Goal: Information Seeking & Learning: Learn about a topic

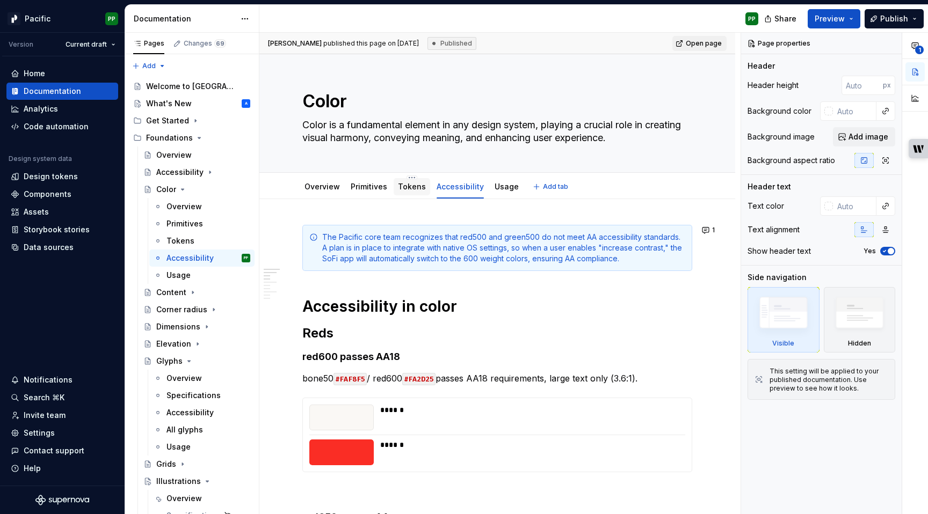
click at [411, 188] on link "Tokens" at bounding box center [412, 186] width 28 height 9
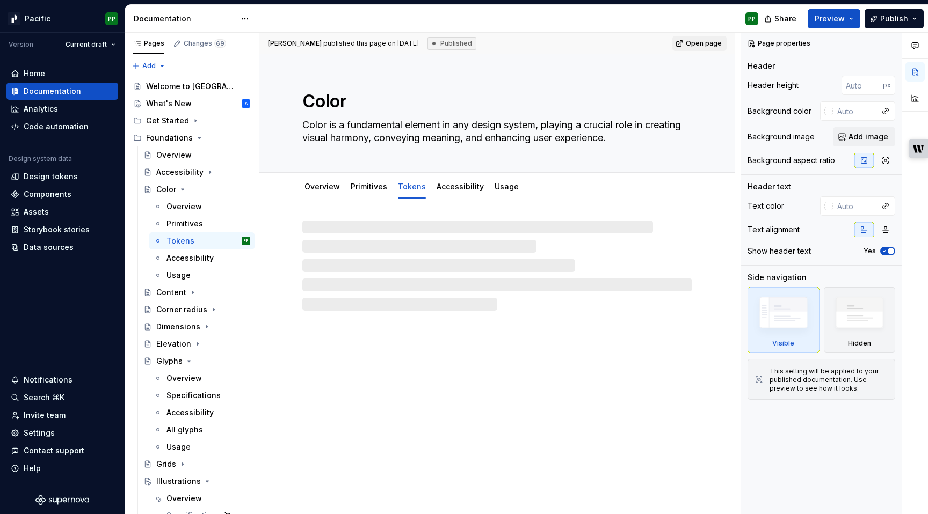
type textarea "*"
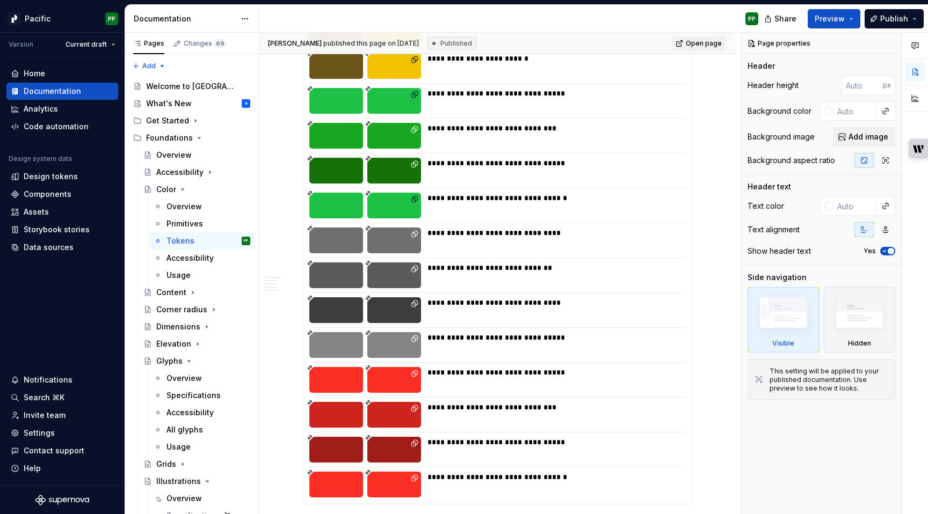
scroll to position [5782, 0]
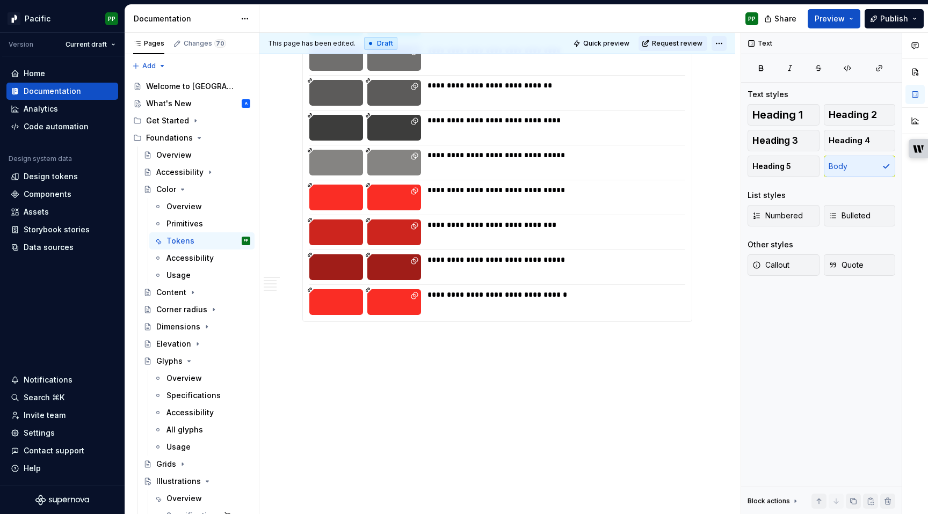
click at [724, 45] on html "Pacific PP Version Current draft Home Documentation Analytics Code automation D…" at bounding box center [464, 257] width 928 height 514
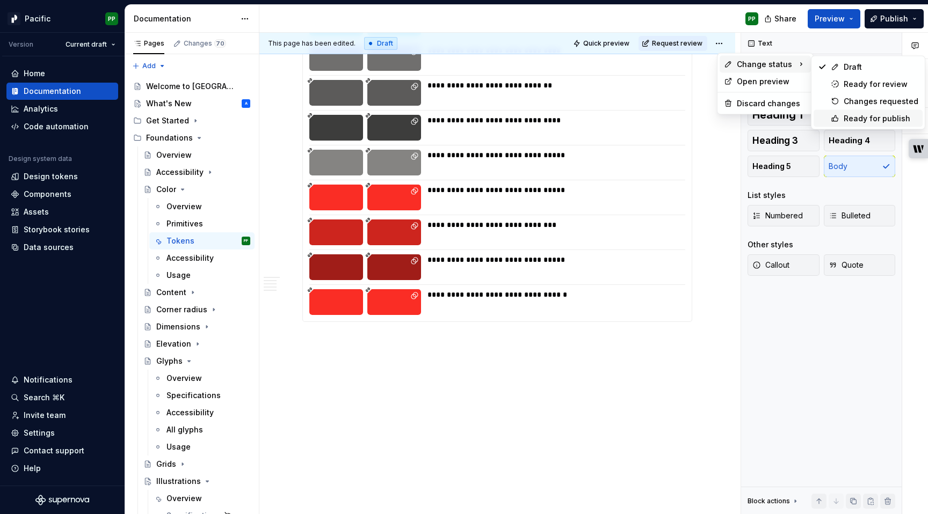
click at [861, 115] on div "Ready for publish" at bounding box center [881, 118] width 75 height 11
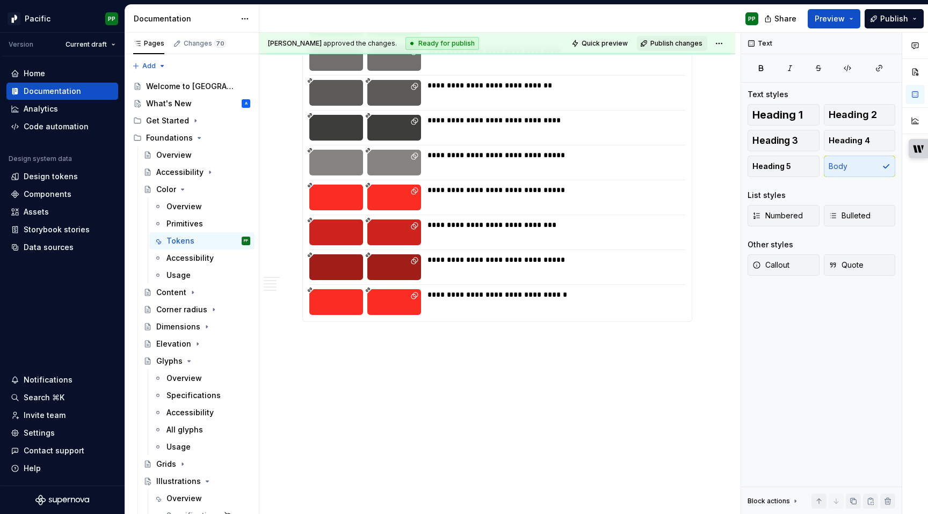
scroll to position [5551, 0]
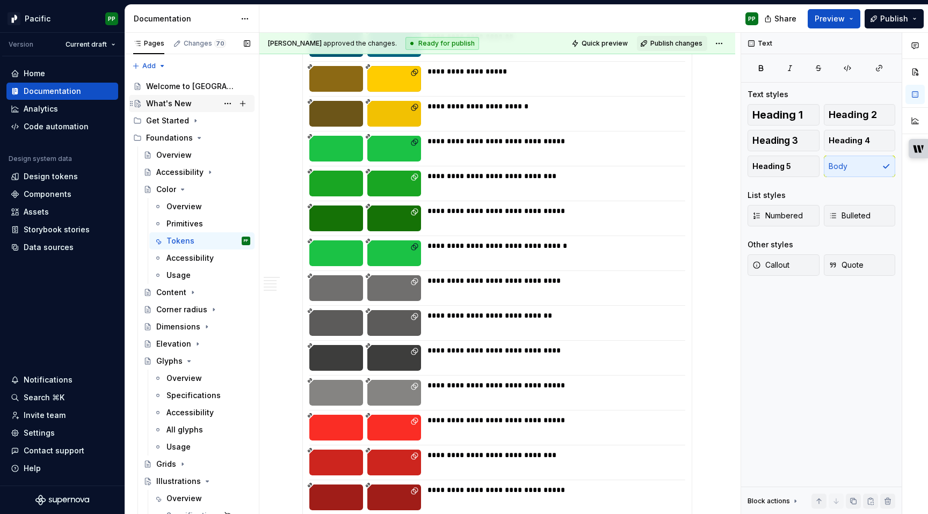
click at [178, 100] on div "What's New" at bounding box center [169, 103] width 46 height 11
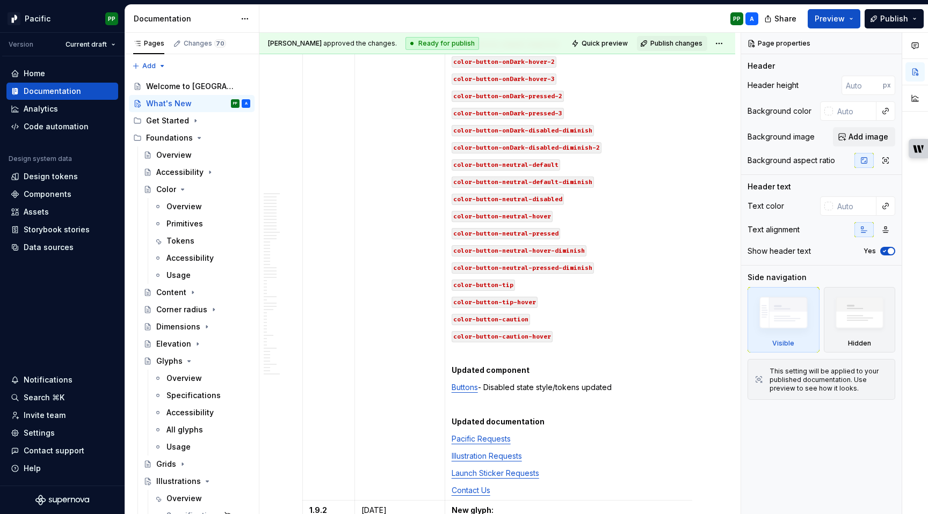
scroll to position [1412, 0]
click at [593, 329] on p "color-button-caution-hover" at bounding box center [577, 334] width 250 height 11
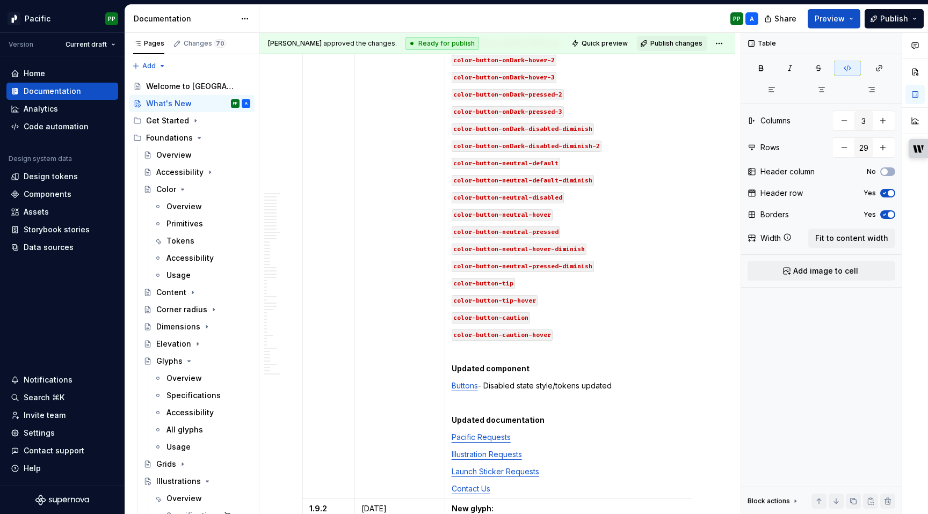
click at [585, 329] on p "color-button-caution-hover" at bounding box center [577, 334] width 250 height 11
type textarea "*"
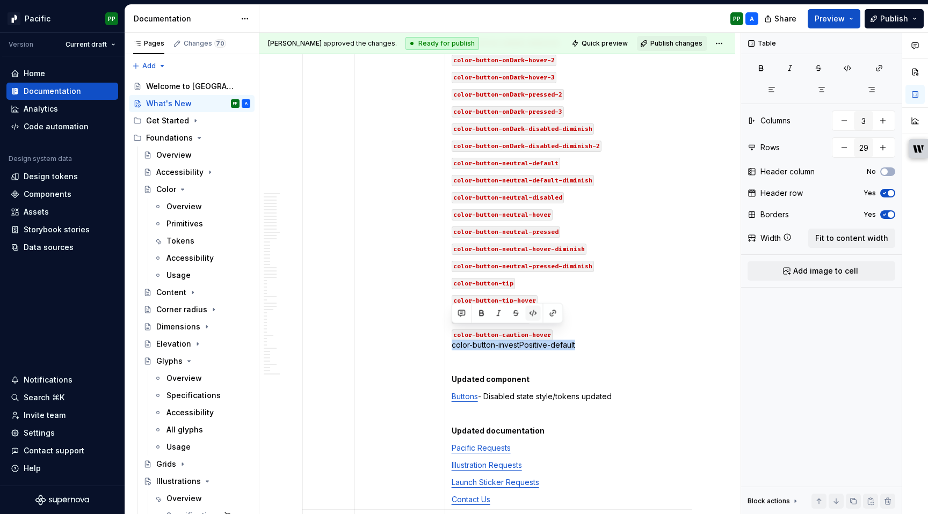
click at [533, 311] on button "button" at bounding box center [533, 313] width 15 height 15
click at [606, 331] on p "color-button-caution-hover color-button-investPositive-default" at bounding box center [577, 339] width 250 height 21
click at [603, 329] on p "color-button-caution-hover color-button-investPositive-default" at bounding box center [577, 339] width 250 height 21
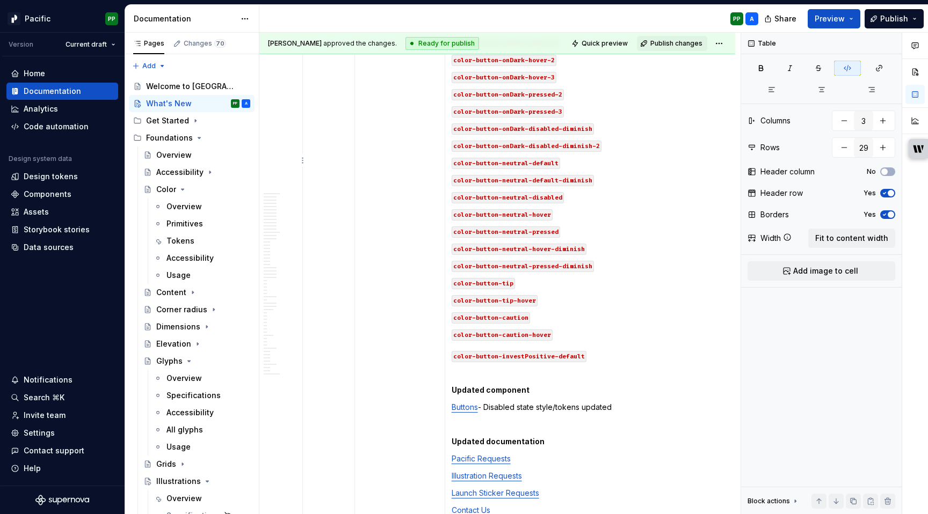
click at [596, 345] on p "color-button-caution-hover color-button-investPositive-default" at bounding box center [577, 345] width 250 height 32
copy code "color-button-investPositive-default"
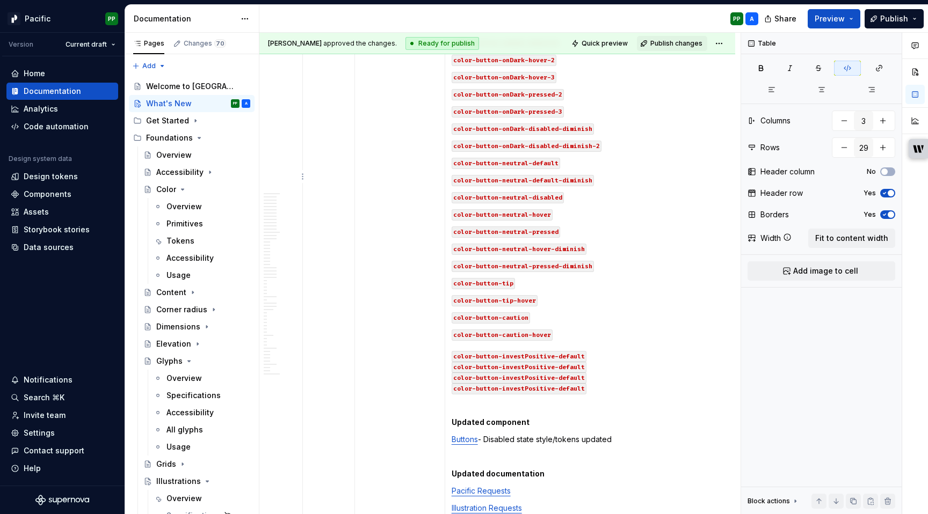
click at [574, 362] on code "color-button-investPositive-default" at bounding box center [519, 367] width 135 height 11
click at [572, 373] on code "color-button-investPositive-default" at bounding box center [519, 378] width 135 height 11
click at [572, 383] on code "color-button-investPositive-default" at bounding box center [519, 388] width 135 height 11
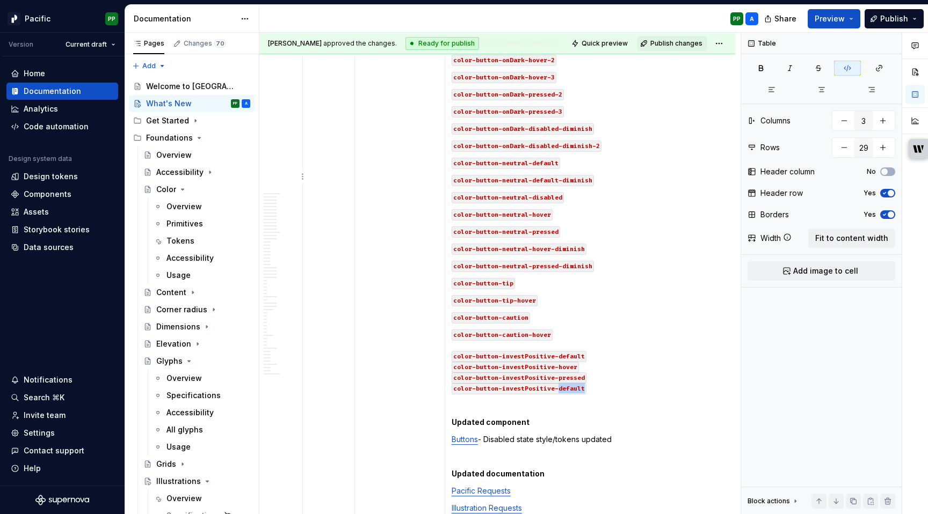
click at [572, 383] on code "color-button-investPositive-default" at bounding box center [519, 388] width 135 height 11
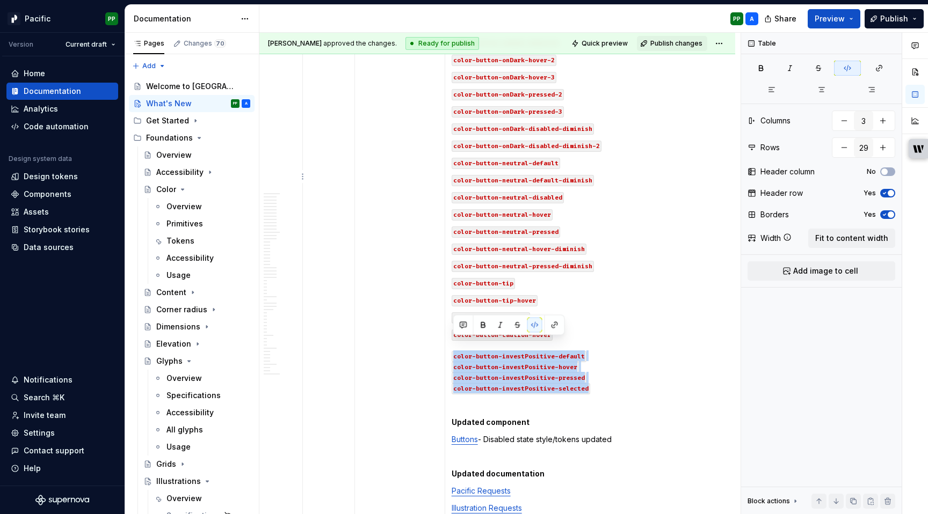
click at [454, 351] on code "color-button-investPositive-default" at bounding box center [519, 356] width 135 height 11
copy p "color-button-investPositive-default color-button-investPositive-hover color-but…"
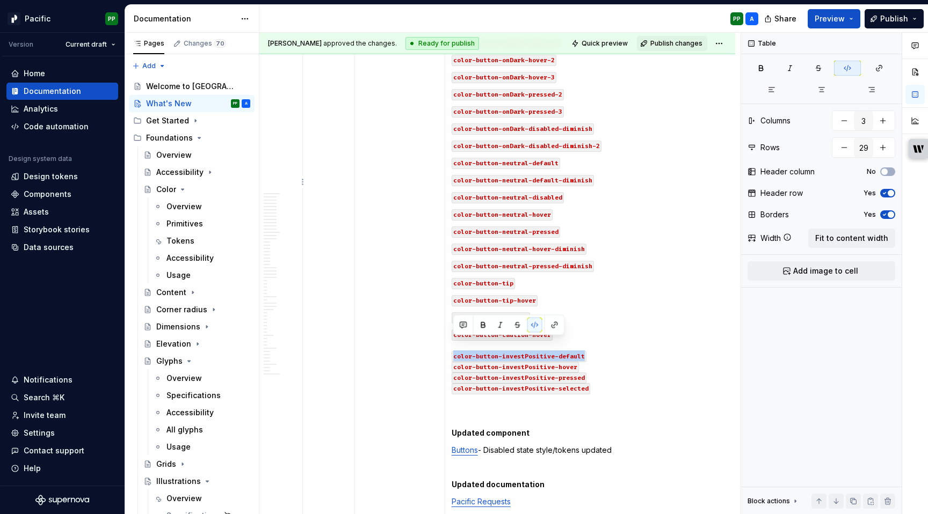
drag, startPoint x: 590, startPoint y: 344, endPoint x: 450, endPoint y: 346, distance: 140.2
click at [450, 346] on td "Updated tokens color-button-brand-disabled → bone150 color-button-destructive-d…" at bounding box center [576, 195] width 263 height 737
copy code "color-button-investPositive-default"
click at [619, 394] on td "Updated tokens color-button-brand-disabled → bone150 color-button-destructive-d…" at bounding box center [576, 195] width 263 height 737
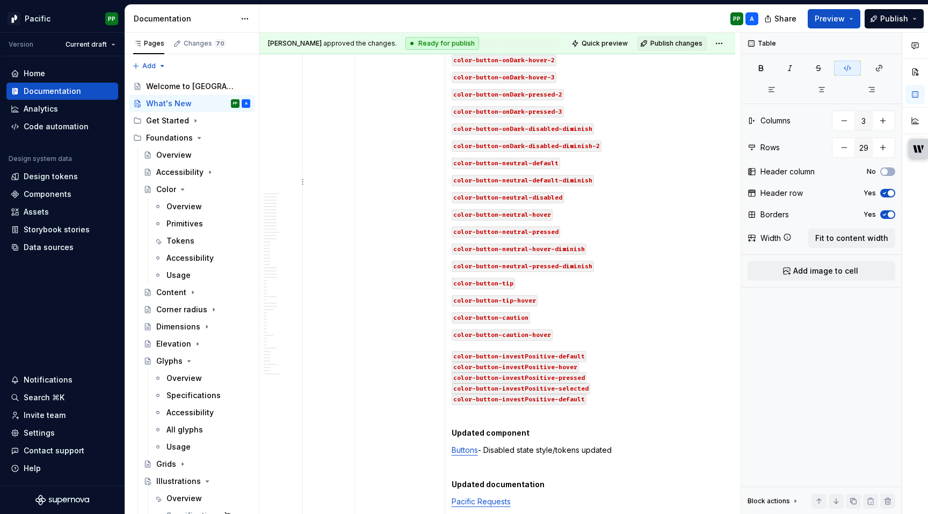
click at [546, 394] on code "color-button-investPositive-default" at bounding box center [519, 399] width 135 height 11
click at [616, 391] on td "Updated tokens color-button-brand-disabled → bone150 color-button-destructive-d…" at bounding box center [576, 195] width 263 height 737
click at [610, 386] on p "color-button-caution-hover color-button-investPositive-default color-button-inv…" at bounding box center [577, 366] width 250 height 75
copy code "color-button-investNeutral-default"
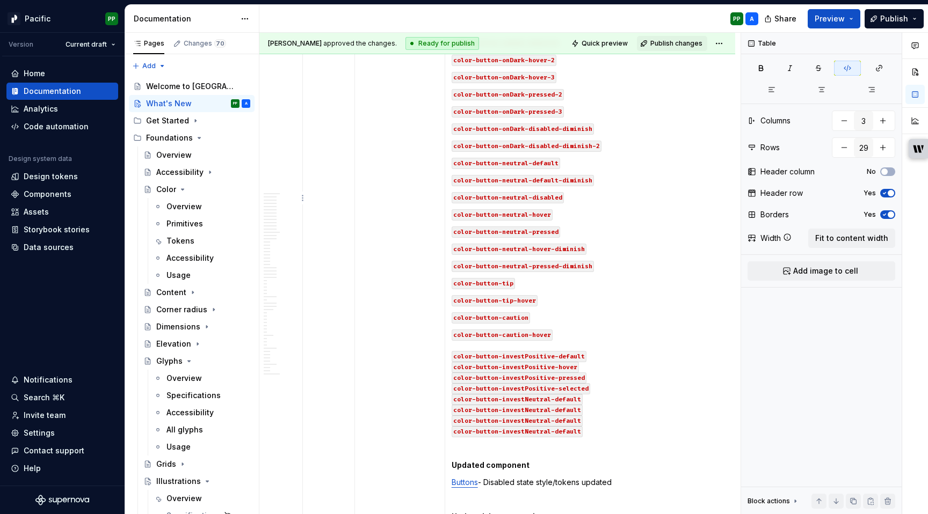
click at [548, 405] on code "color-button-investNeutral-default" at bounding box center [517, 410] width 131 height 11
click at [618, 399] on p "color-button-caution-hover color-button-investPositive-default color-button-inv…" at bounding box center [577, 382] width 250 height 107
click at [571, 405] on code "color-button-investNeutral-default" at bounding box center [517, 410] width 131 height 11
click at [570, 416] on code "color-button-investNeutral-default" at bounding box center [517, 421] width 131 height 11
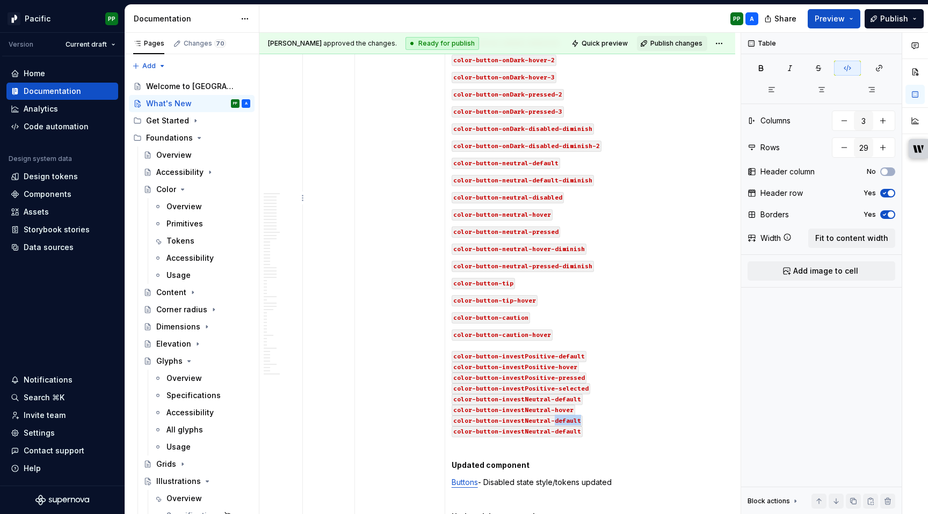
click at [570, 416] on code "color-button-investNeutral-default" at bounding box center [517, 421] width 131 height 11
click at [569, 426] on code "color-button-investNeutral-default" at bounding box center [517, 431] width 131 height 11
click at [681, 443] on p at bounding box center [577, 448] width 250 height 11
click at [614, 420] on p "color-button-caution-hover color-button-investPositive-default color-button-inv…" at bounding box center [577, 382] width 250 height 107
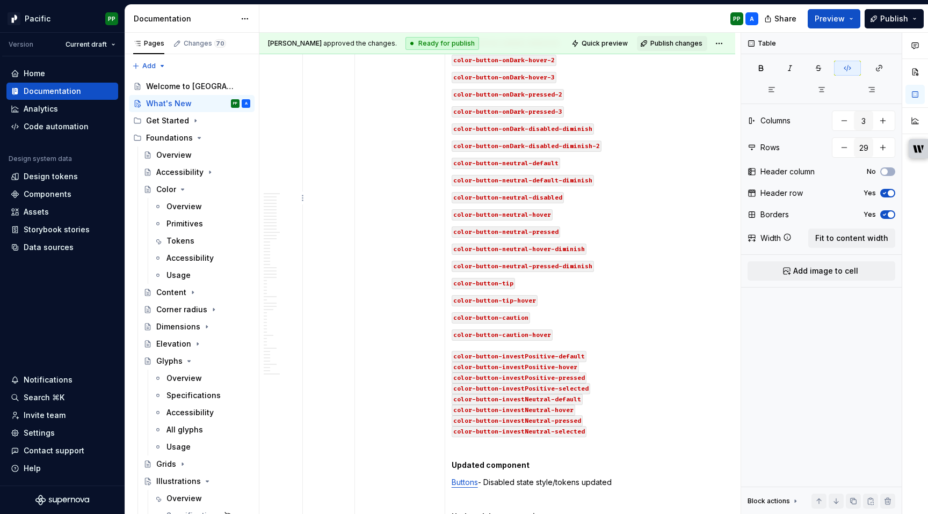
click at [592, 387] on p "color-button-caution-hover color-button-investPositive-default color-button-inv…" at bounding box center [577, 382] width 250 height 107
copy code "color-button-investNeutral-default"
click at [607, 423] on p "color-button-caution-hover color-button-investPositive-default color-button-inv…" at bounding box center [577, 382] width 250 height 107
click at [524, 437] on code "color-button-investNeutral-default" at bounding box center [517, 442] width 131 height 11
click at [604, 433] on p "color-button-caution-hover color-button-investPositive-default color-button-inv…" at bounding box center [577, 388] width 250 height 118
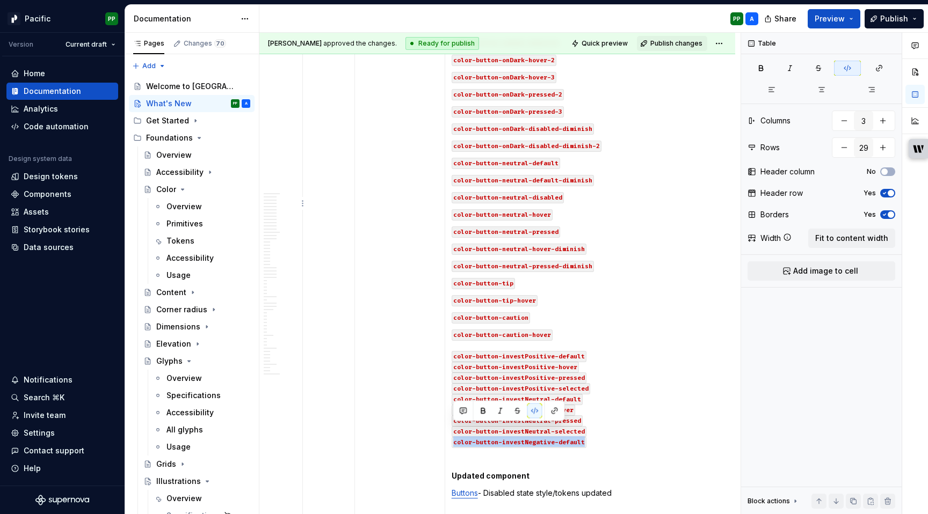
copy code "color-button-investNegative-default"
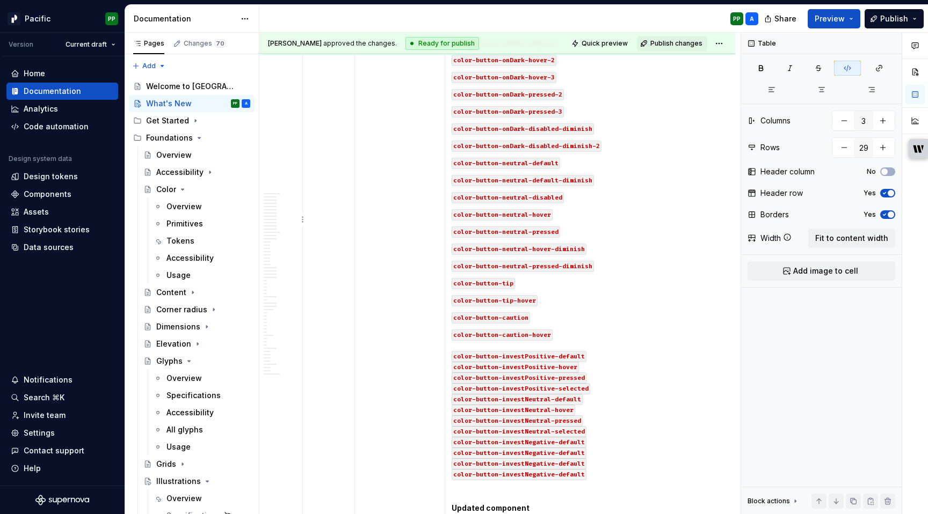
click at [571, 437] on code "color-button-investNegative-default" at bounding box center [519, 442] width 135 height 11
click at [680, 449] on p "color-button-caution-hover color-button-investPositive-default color-button-inv…" at bounding box center [577, 404] width 250 height 150
click at [573, 448] on code "color-button-investNegative-default" at bounding box center [519, 453] width 135 height 11
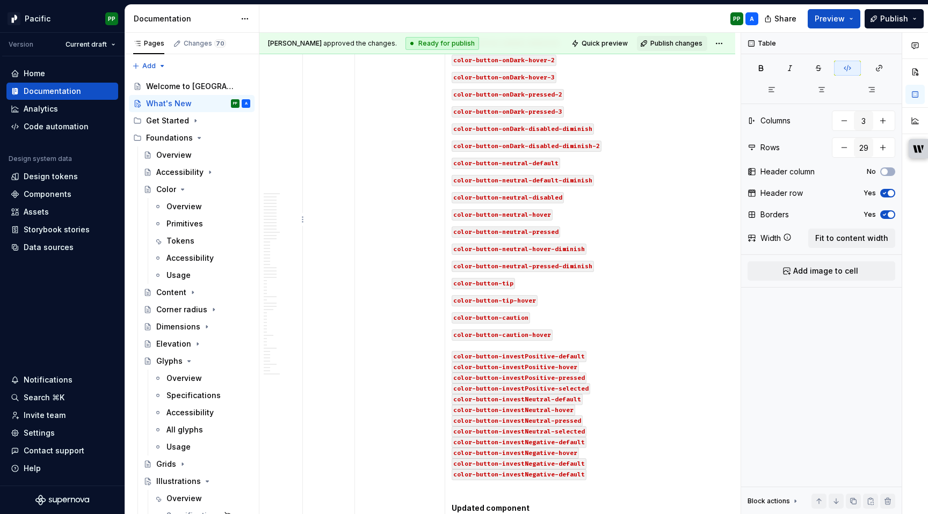
click at [572, 459] on code "color-button-investNegative-default" at bounding box center [519, 464] width 135 height 11
click at [570, 469] on code "color-button-investNegative-default" at bounding box center [519, 474] width 135 height 11
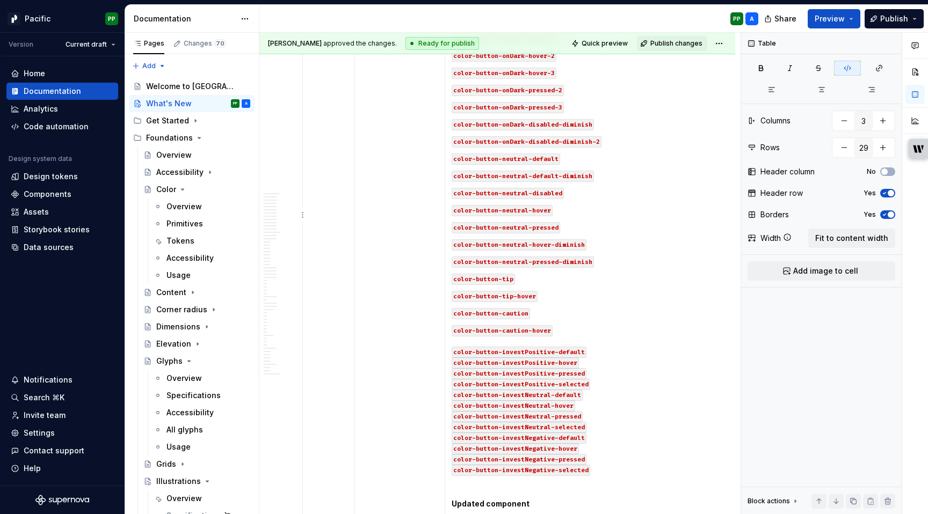
click at [620, 456] on p "color-button-caution-hover color-button-investPositive-default color-button-inv…" at bounding box center [577, 400] width 250 height 150
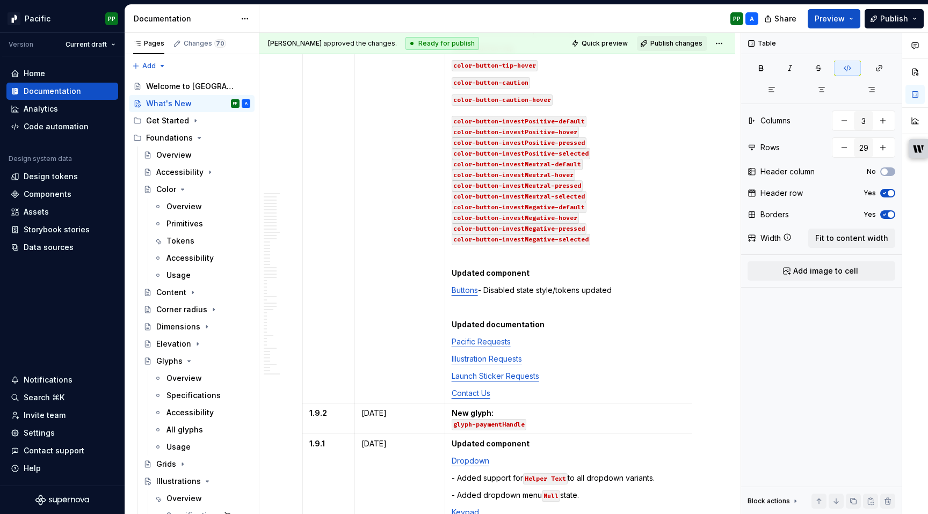
scroll to position [1652, 0]
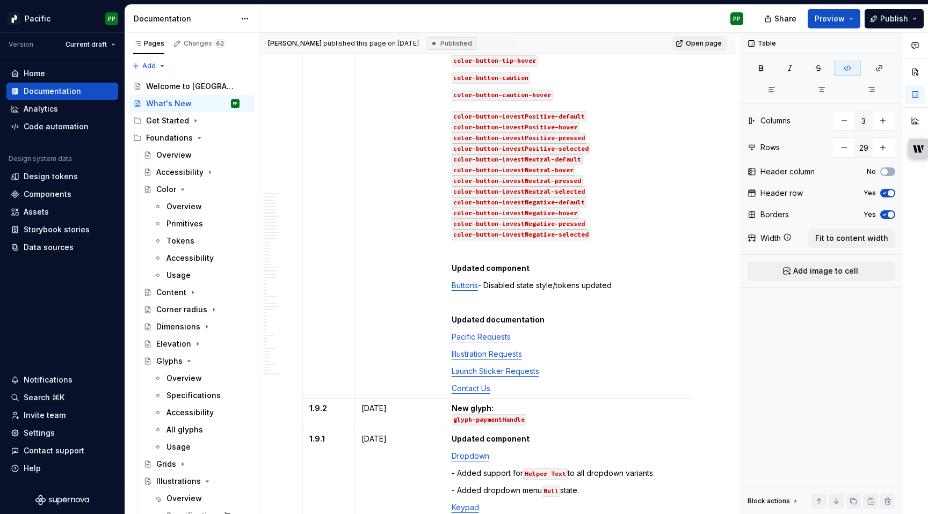
type textarea "*"
